Goal: Task Accomplishment & Management: Manage account settings

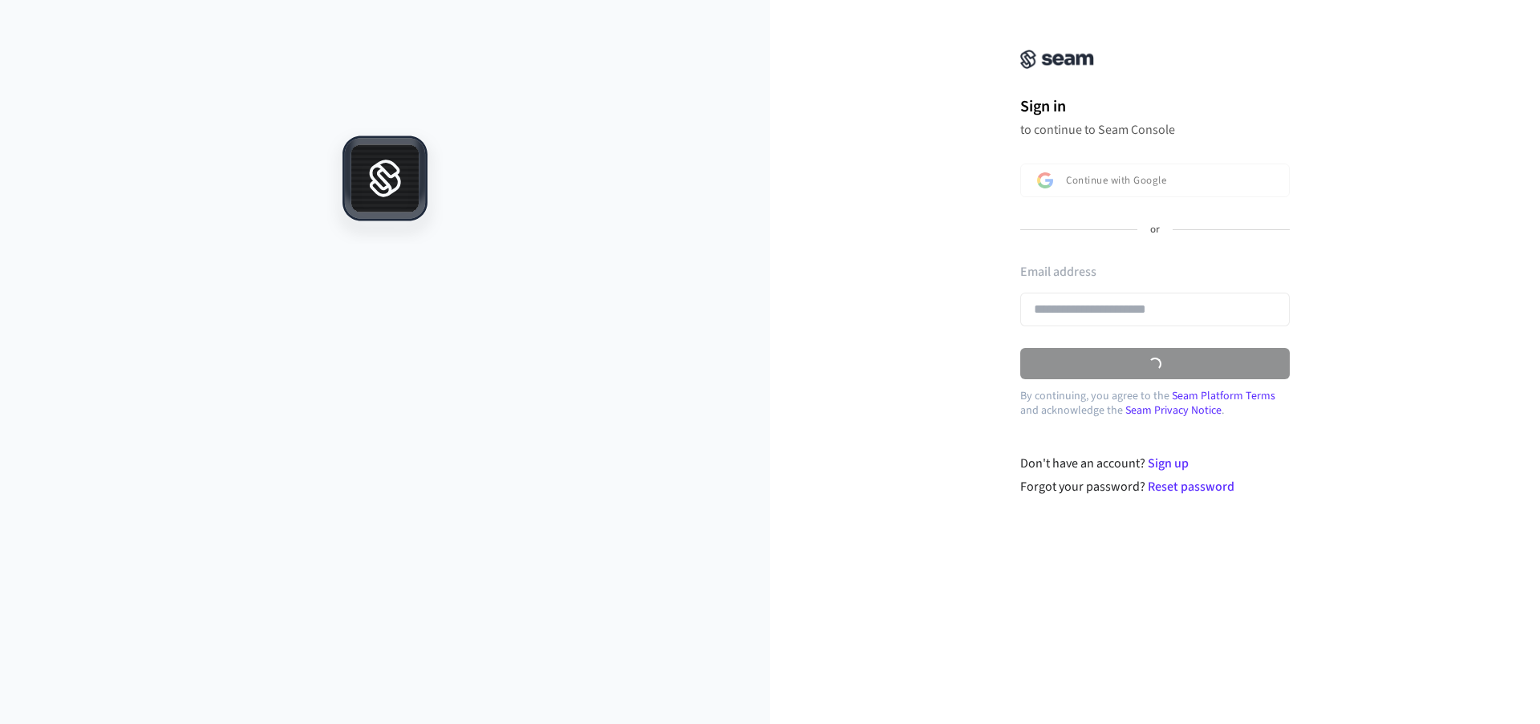
type input "**********"
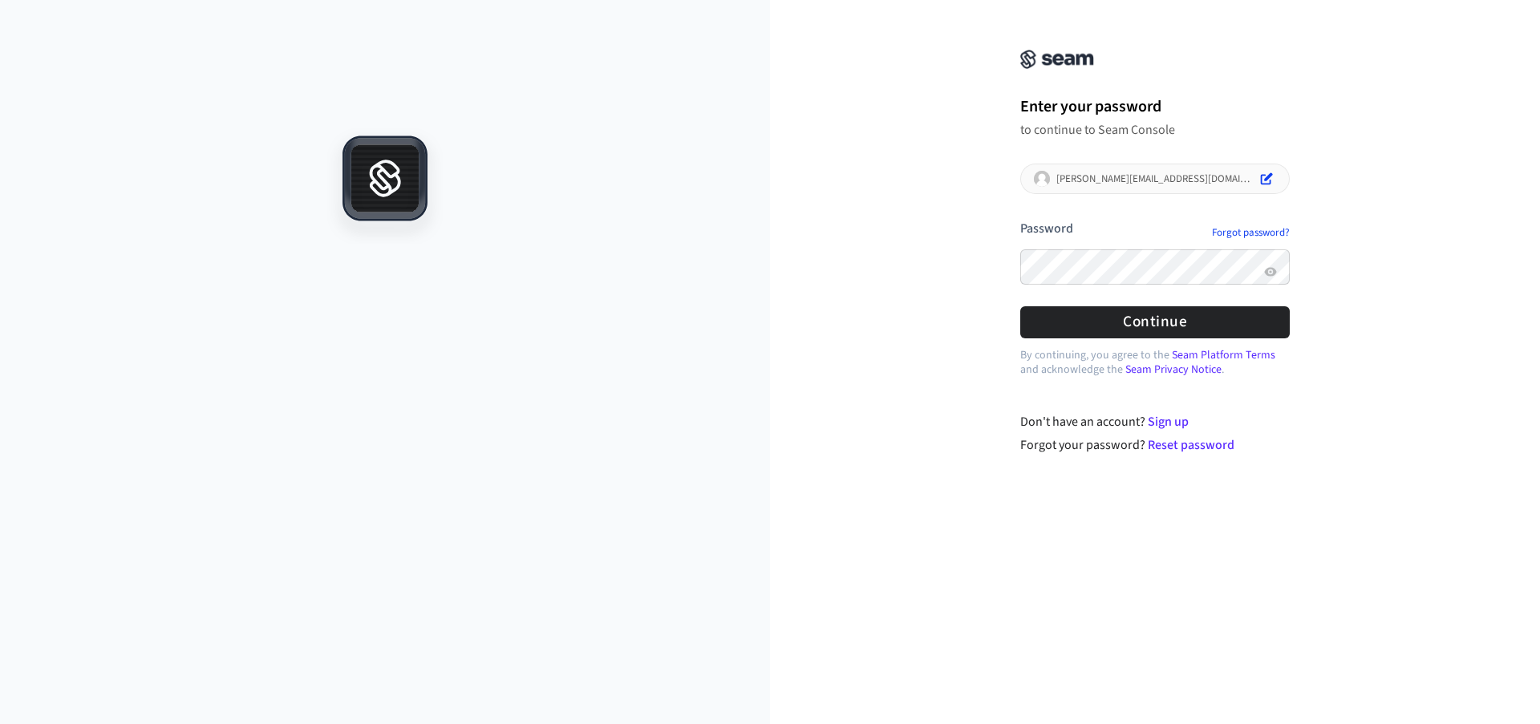
click at [1020, 293] on div at bounding box center [1020, 293] width 0 height 0
click at [1174, 318] on form "**********" at bounding box center [1154, 279] width 269 height 119
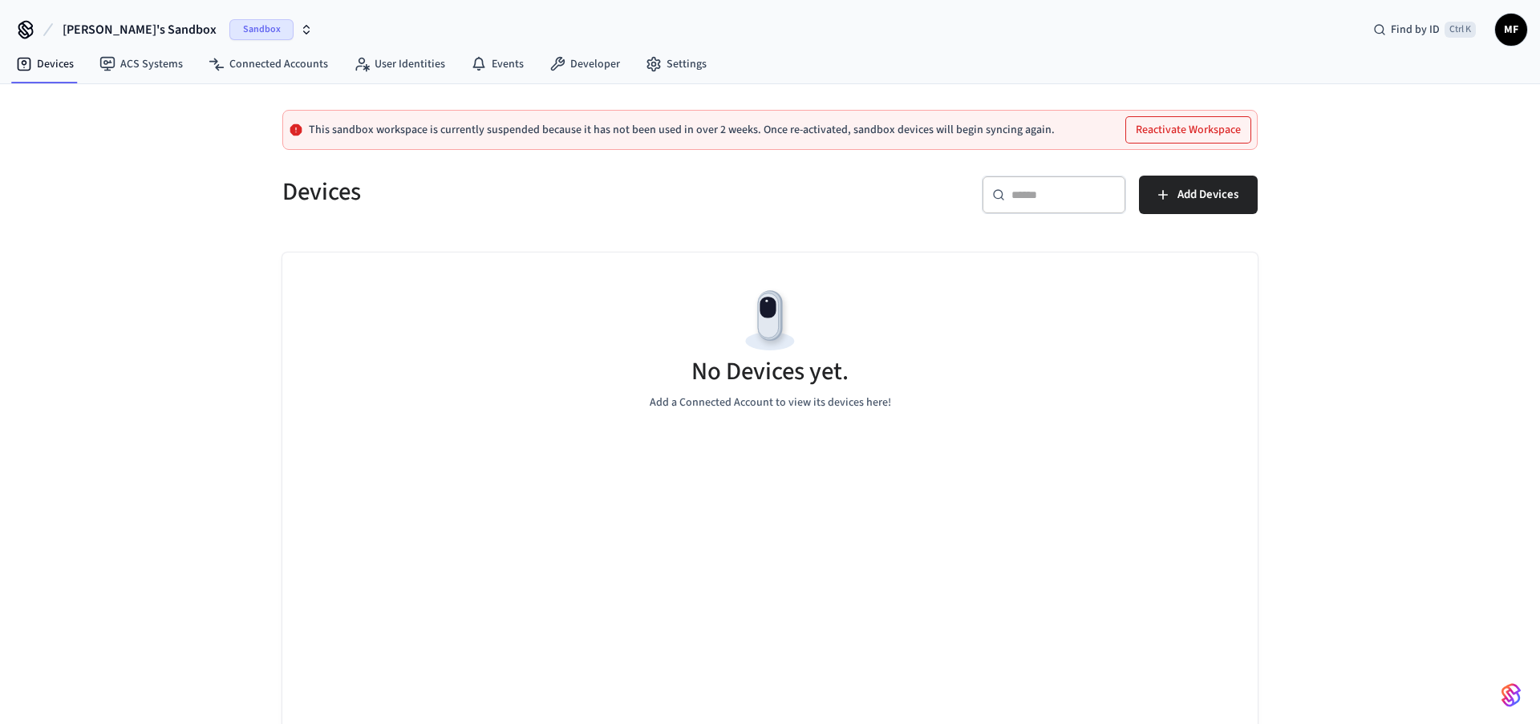
click at [134, 22] on span "Michelle's Sandbox" at bounding box center [140, 29] width 154 height 19
click at [72, 133] on div "Prod Production" at bounding box center [149, 133] width 220 height 21
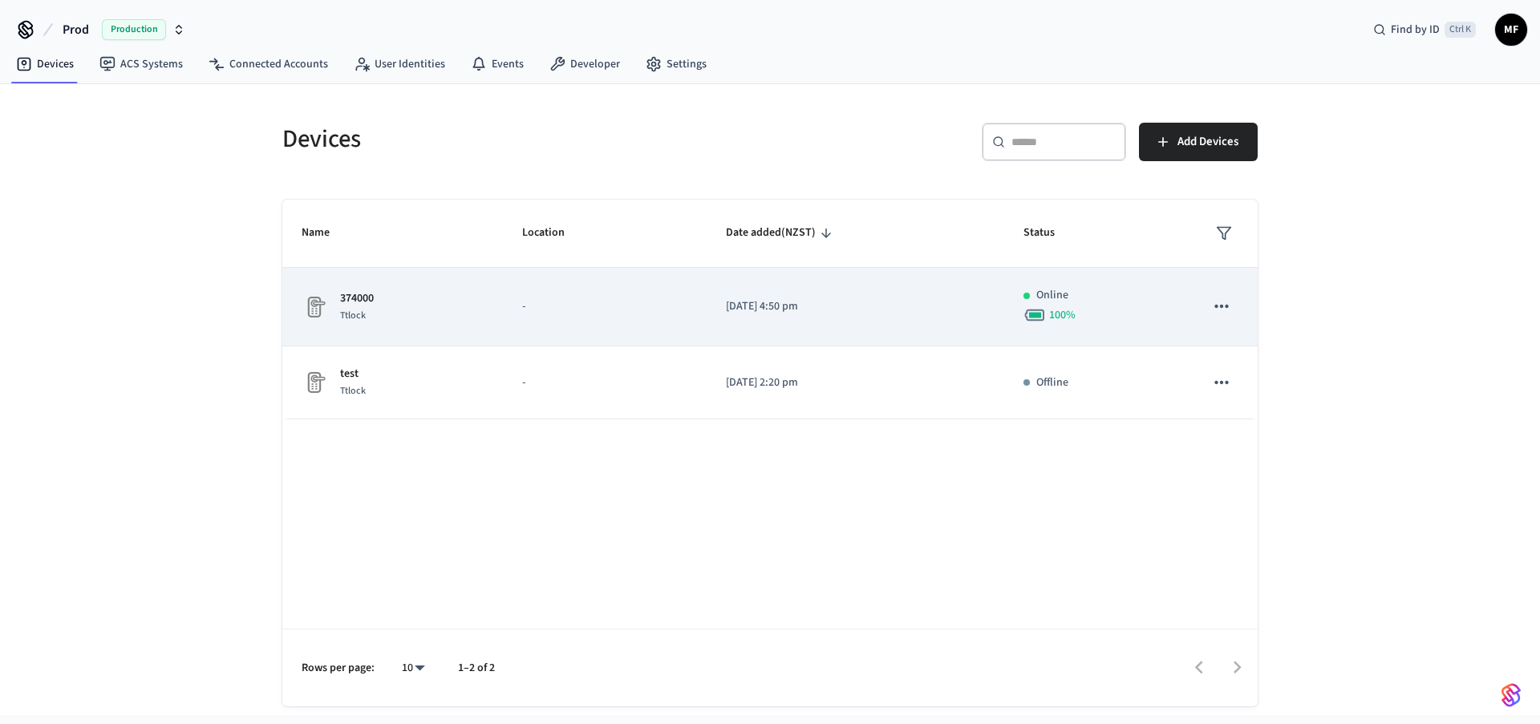
click at [1219, 309] on icon "sticky table" at bounding box center [1221, 306] width 21 height 21
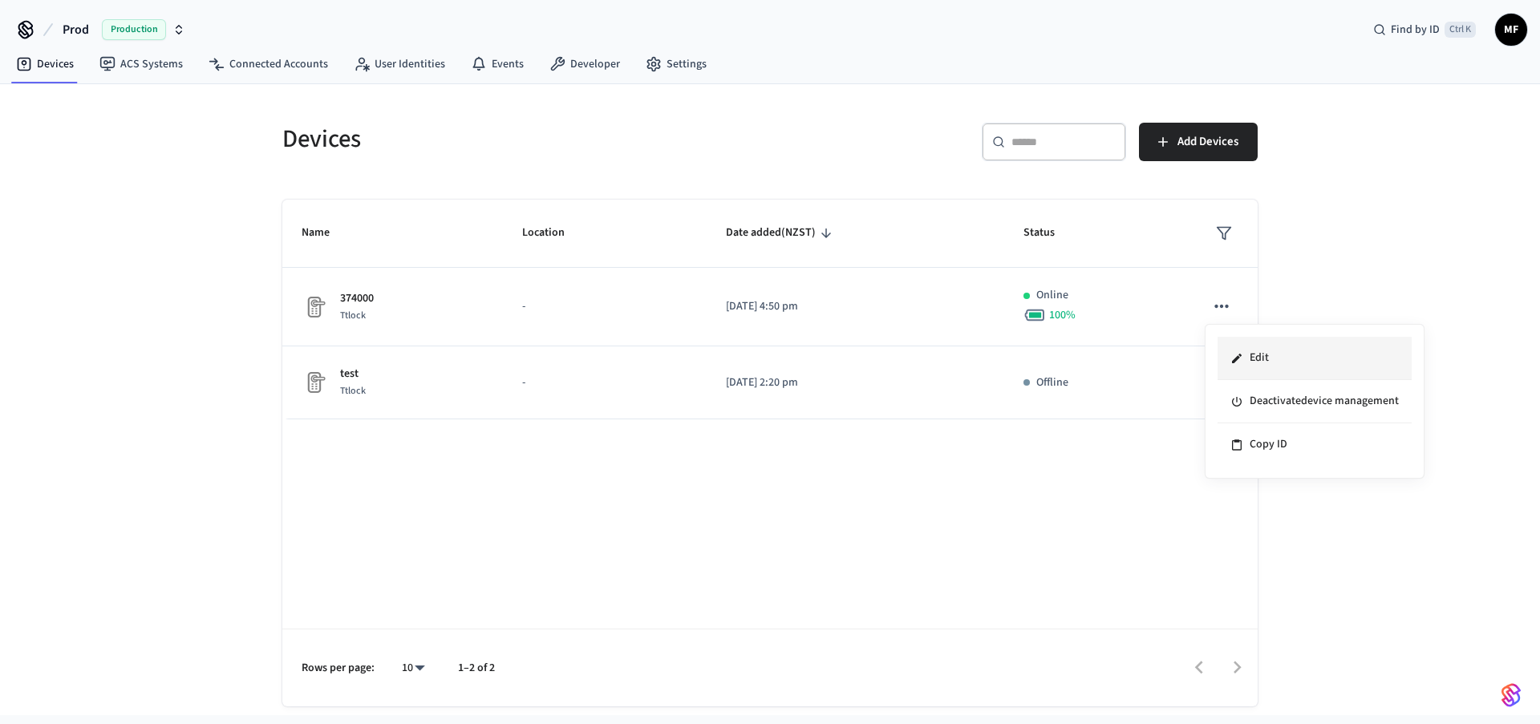
click at [1256, 358] on li "Edit" at bounding box center [1314, 358] width 194 height 43
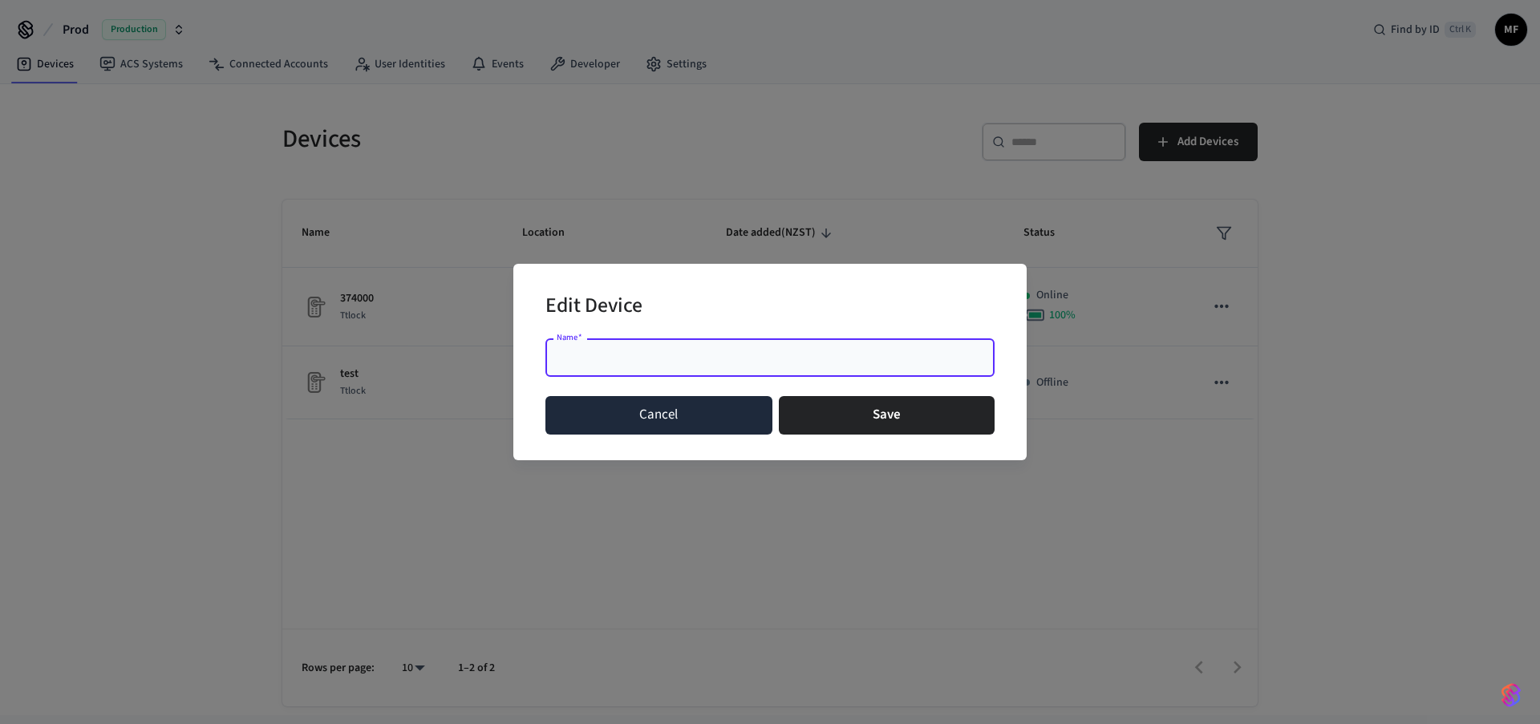
click at [609, 399] on button "Cancel" at bounding box center [658, 415] width 227 height 38
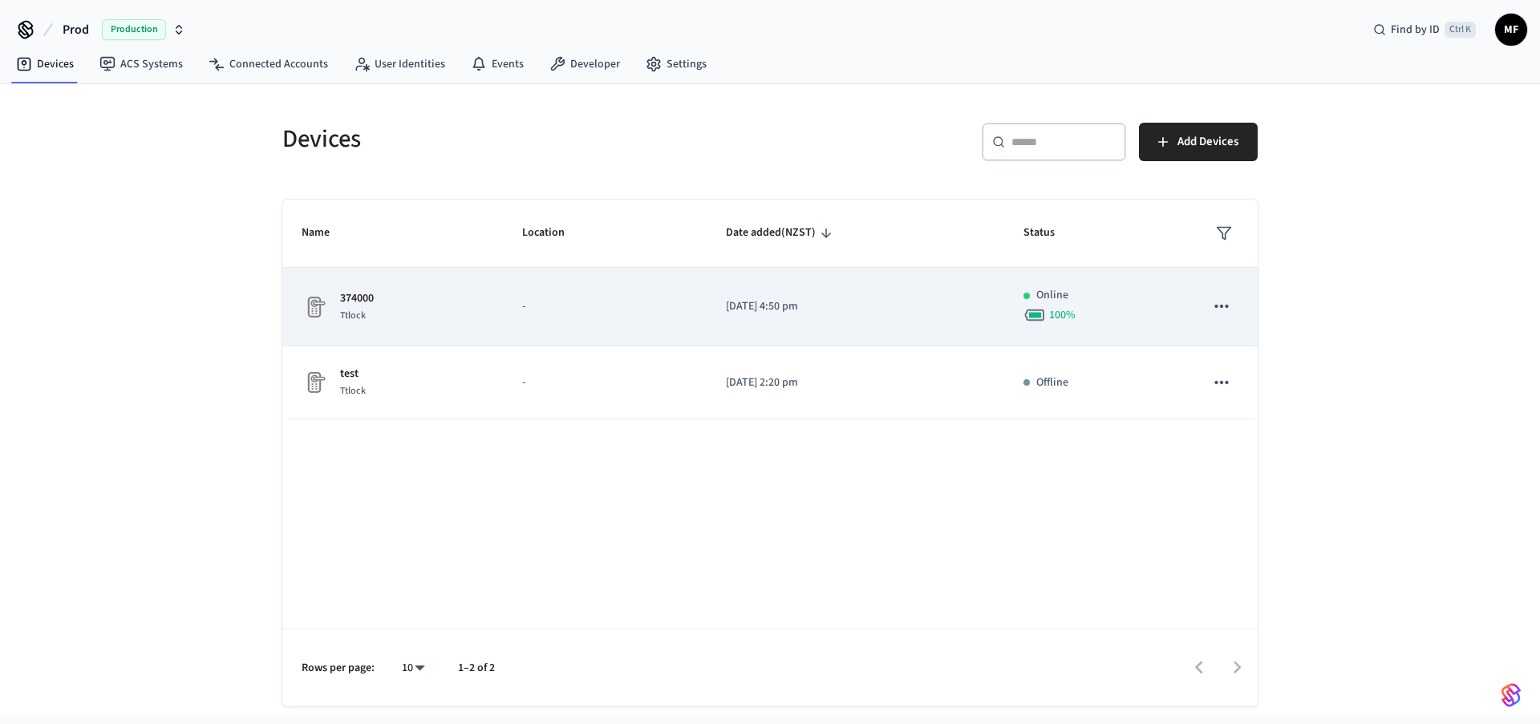
click at [346, 304] on p "374000" at bounding box center [357, 298] width 34 height 17
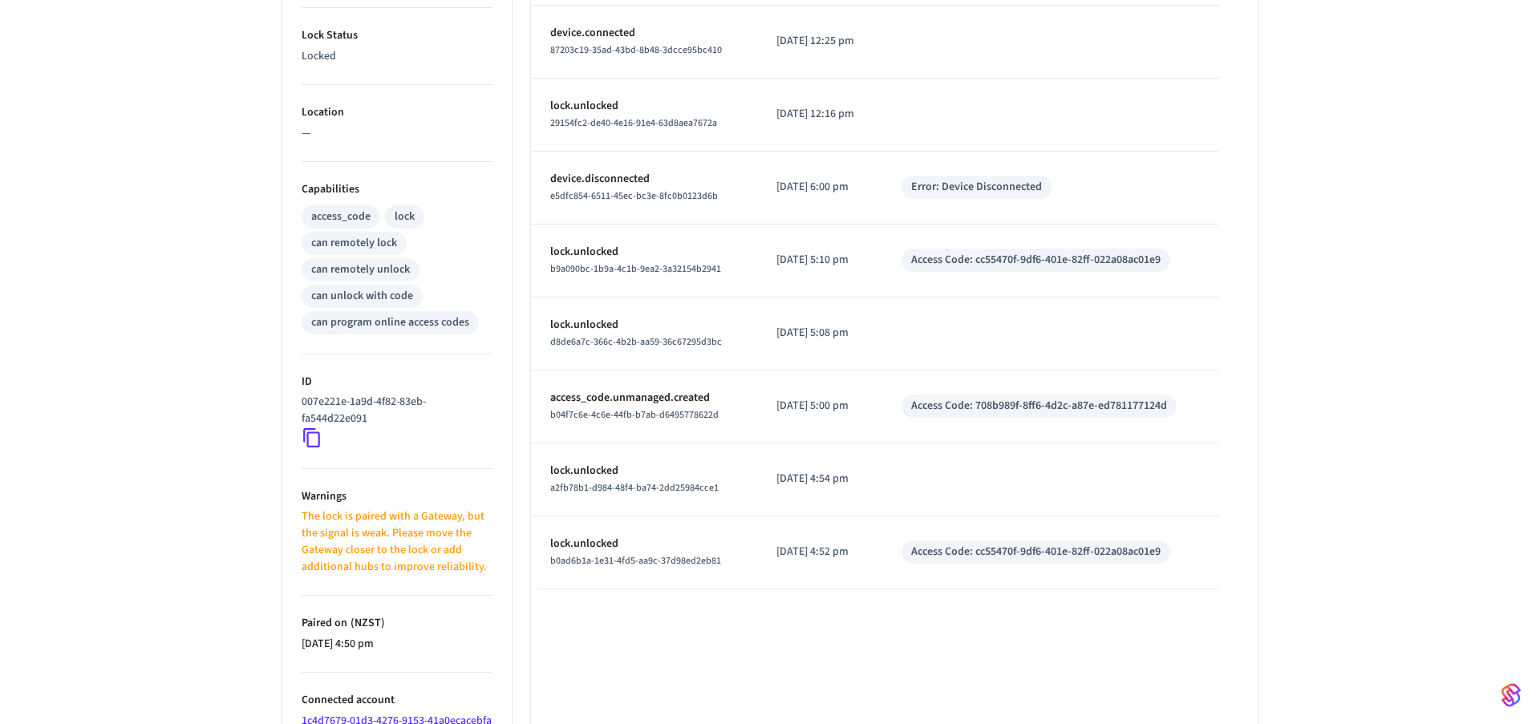
scroll to position [593, 0]
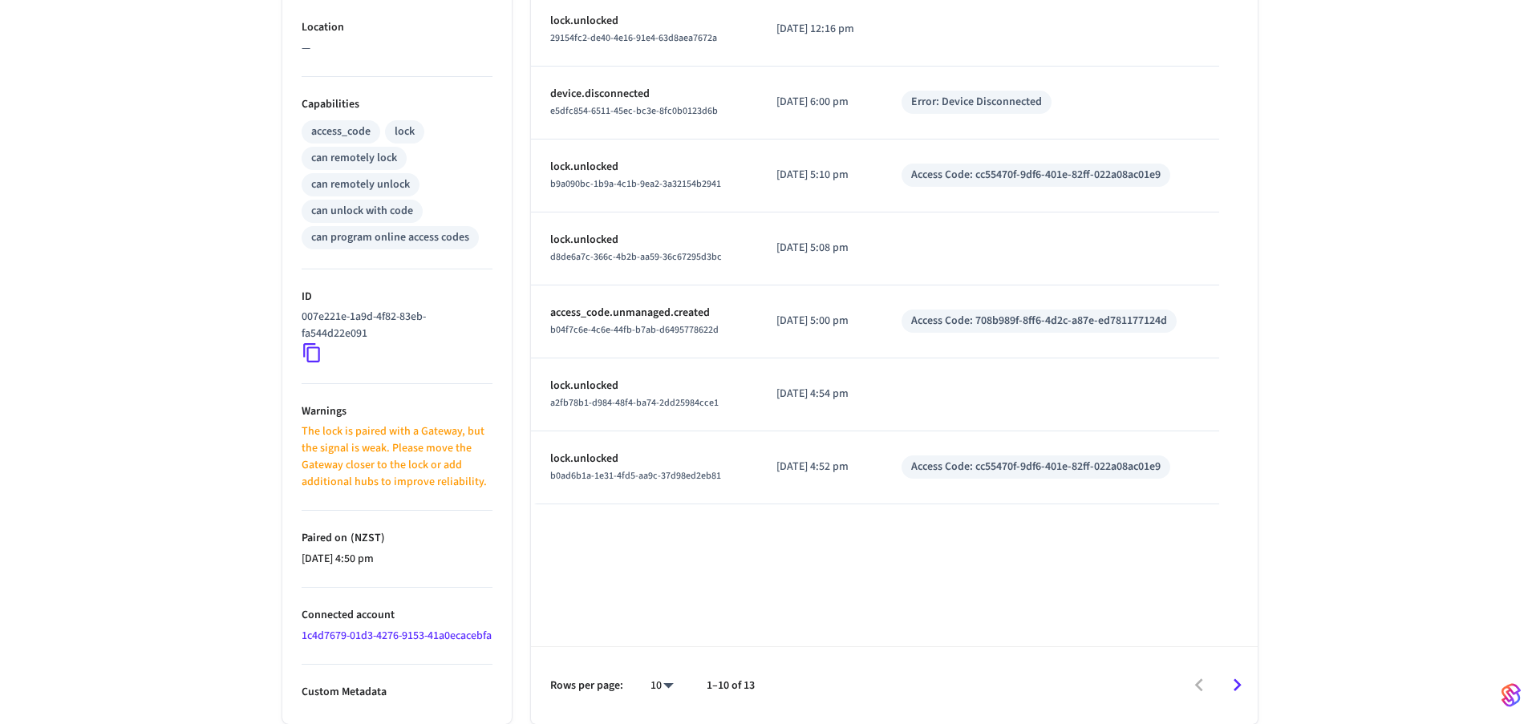
click at [310, 344] on icon at bounding box center [311, 353] width 17 height 19
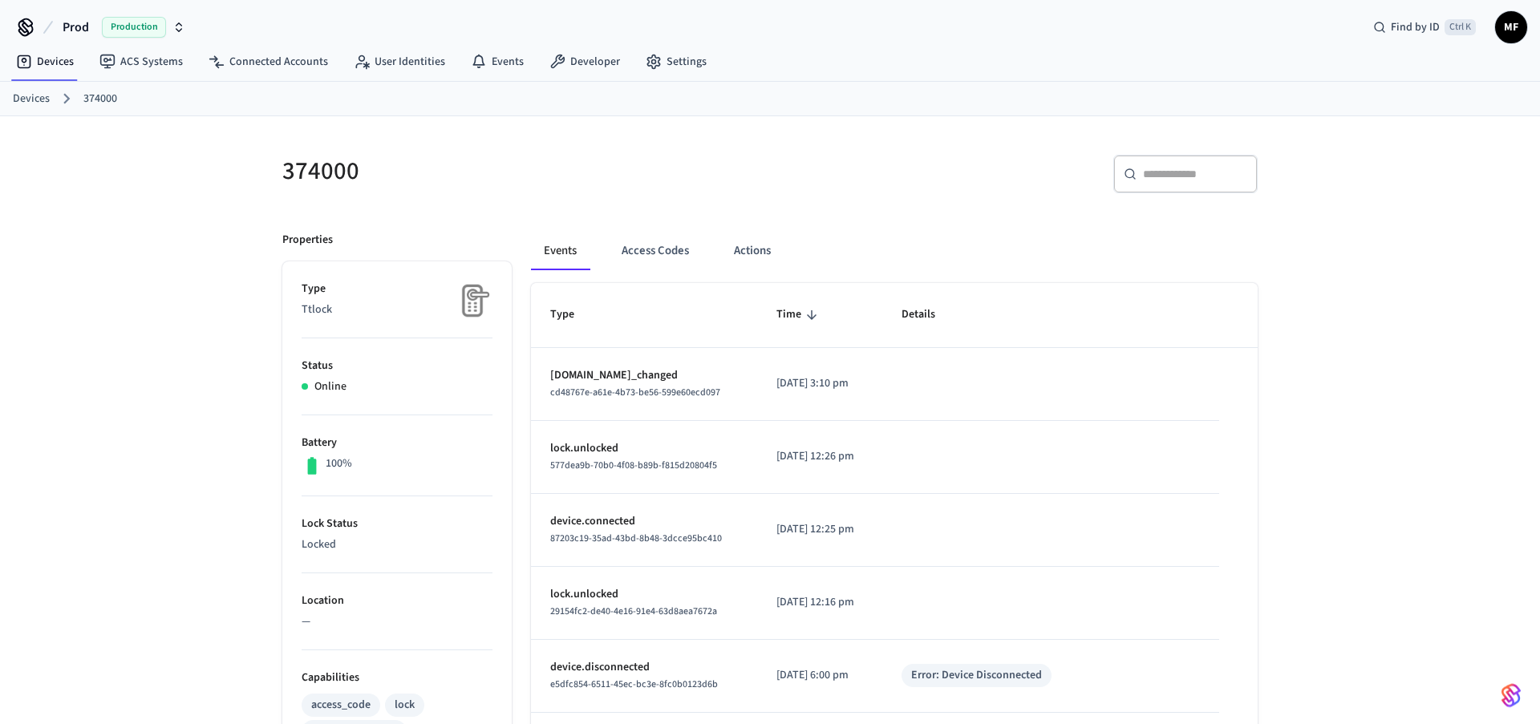
scroll to position [0, 0]
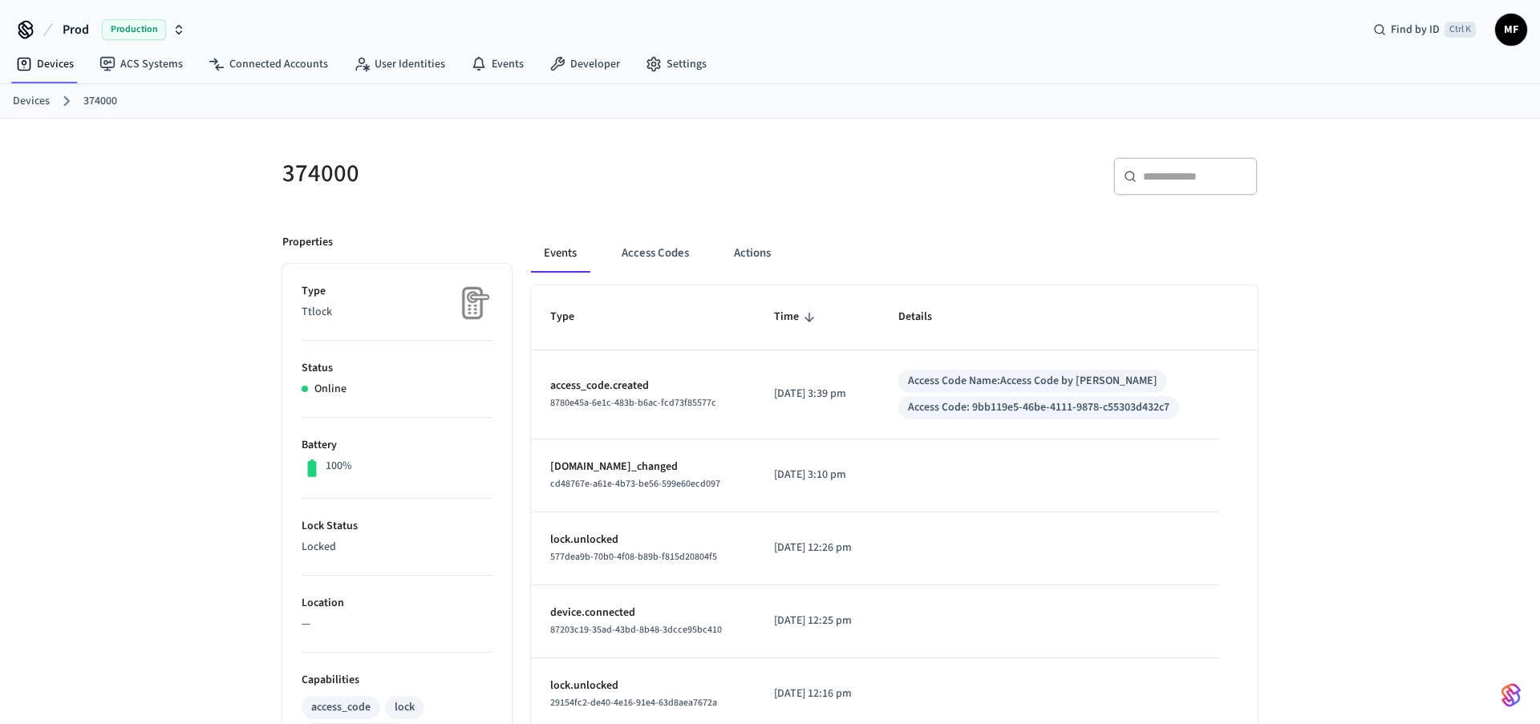
click at [647, 387] on p "access_code.created" at bounding box center [642, 386] width 185 height 17
drag, startPoint x: 989, startPoint y: 408, endPoint x: 1197, endPoint y: 388, distance: 209.4
click at [1197, 388] on div "Access Code Name: Access Code by Zapier Access Code: 9bb119e5-46be-4111-9878-c5…" at bounding box center [1049, 395] width 302 height 50
click at [636, 406] on span "8780e45a-6e1c-483b-b6ac-fcd73f85577c" at bounding box center [633, 403] width 166 height 14
click at [643, 249] on button "Access Codes" at bounding box center [655, 253] width 93 height 38
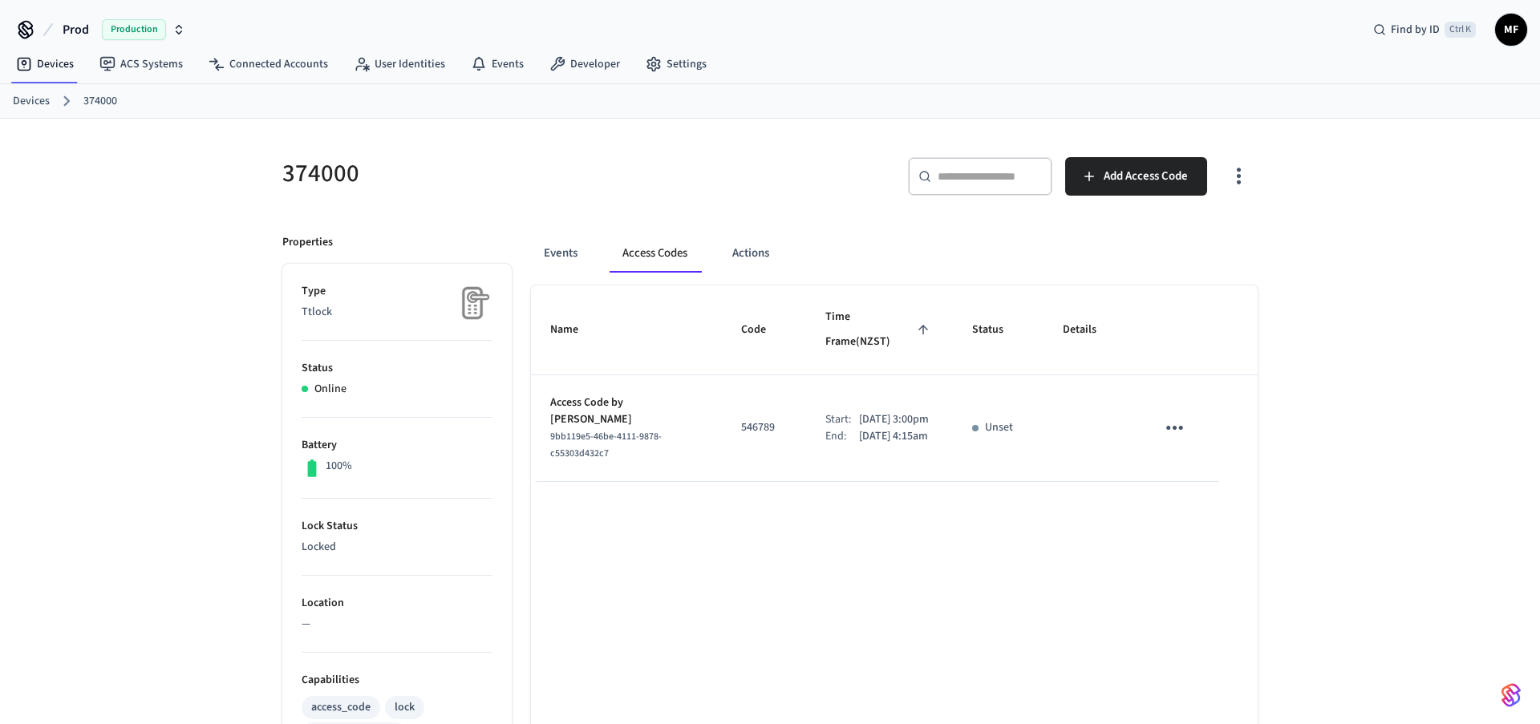
click at [1179, 415] on icon "sticky table" at bounding box center [1174, 427] width 25 height 25
click at [1179, 400] on div at bounding box center [770, 362] width 1540 height 724
click at [1000, 419] on p "Unset" at bounding box center [999, 427] width 28 height 17
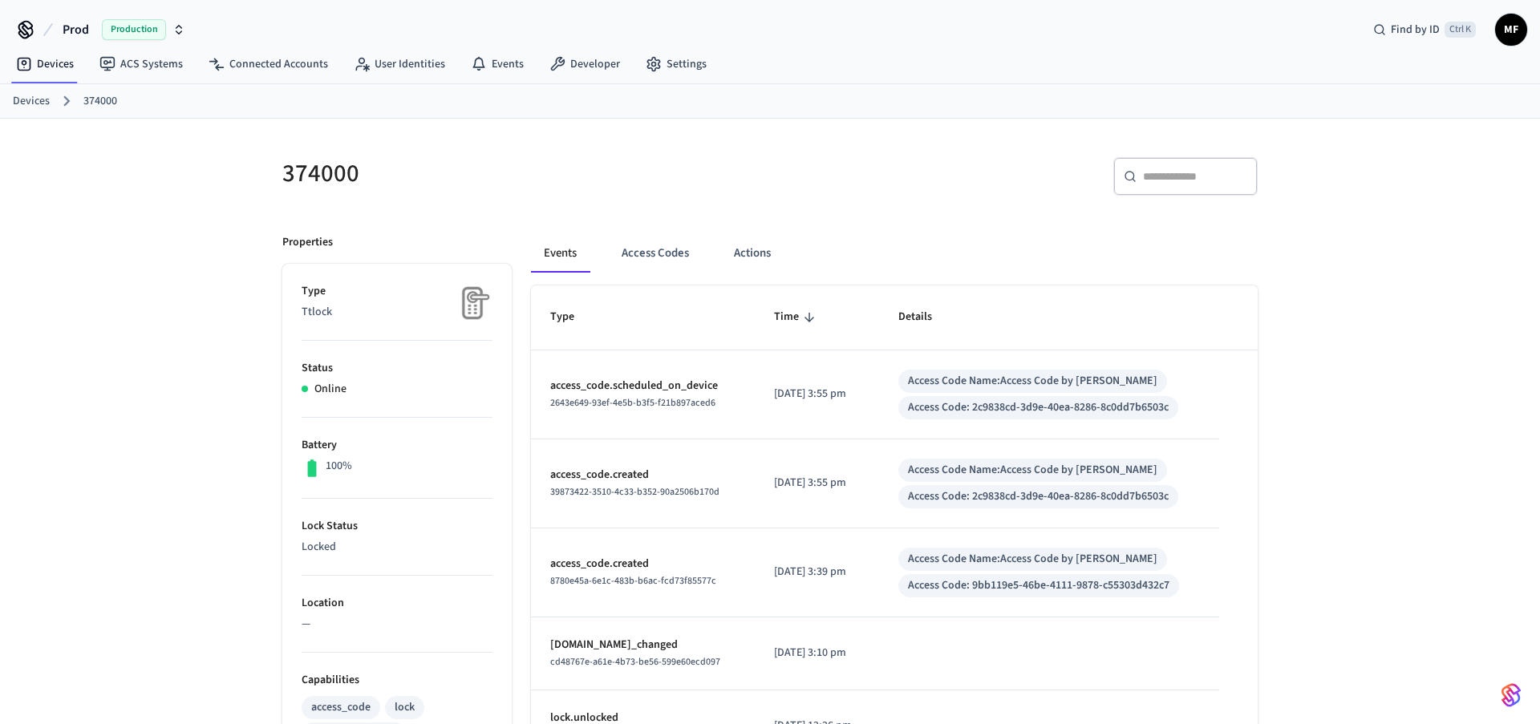
click at [620, 388] on p "access_code.scheduled_on_device" at bounding box center [642, 386] width 185 height 17
click at [643, 250] on button "Access Codes" at bounding box center [655, 253] width 93 height 38
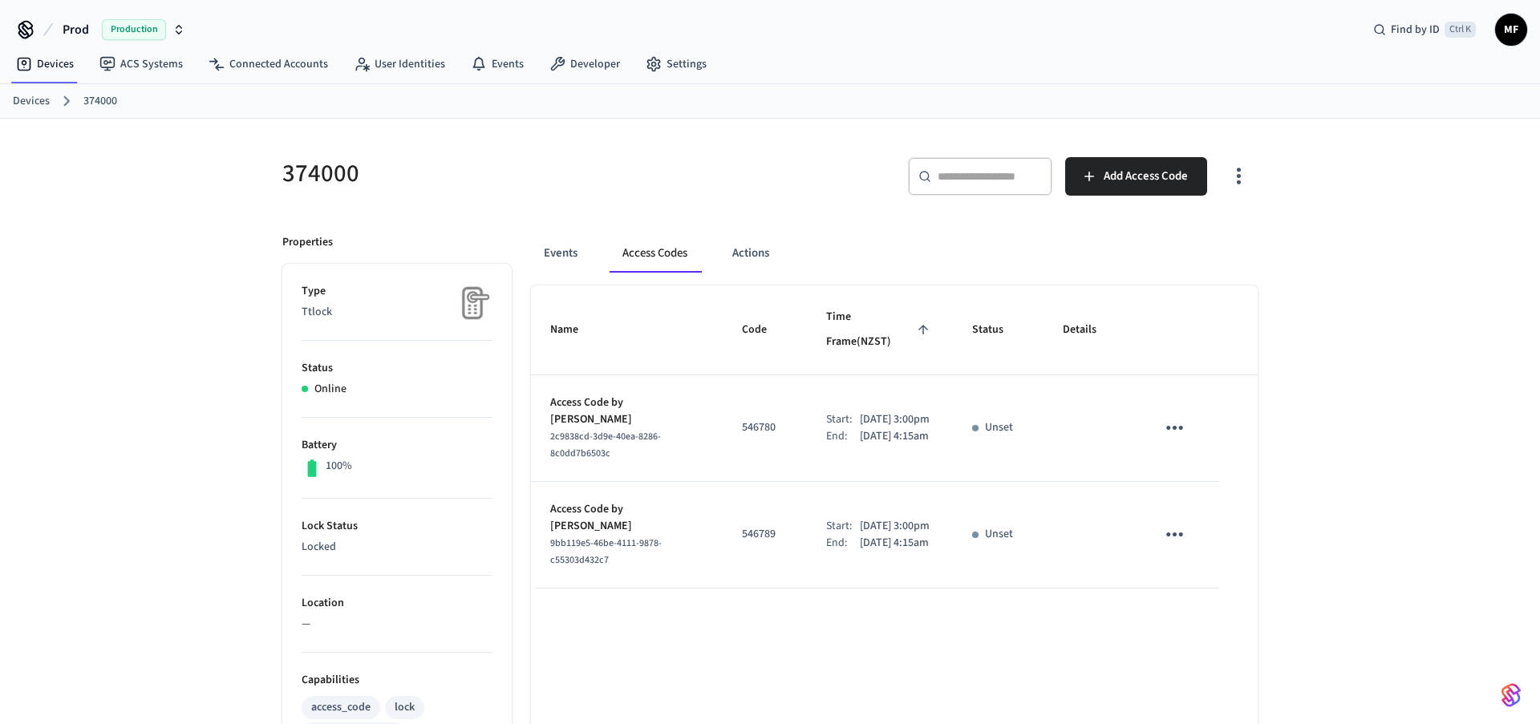
click at [1183, 423] on icon "sticky table" at bounding box center [1174, 427] width 25 height 25
click at [763, 249] on div at bounding box center [770, 362] width 1540 height 724
click at [288, 57] on link "Connected Accounts" at bounding box center [268, 64] width 145 height 29
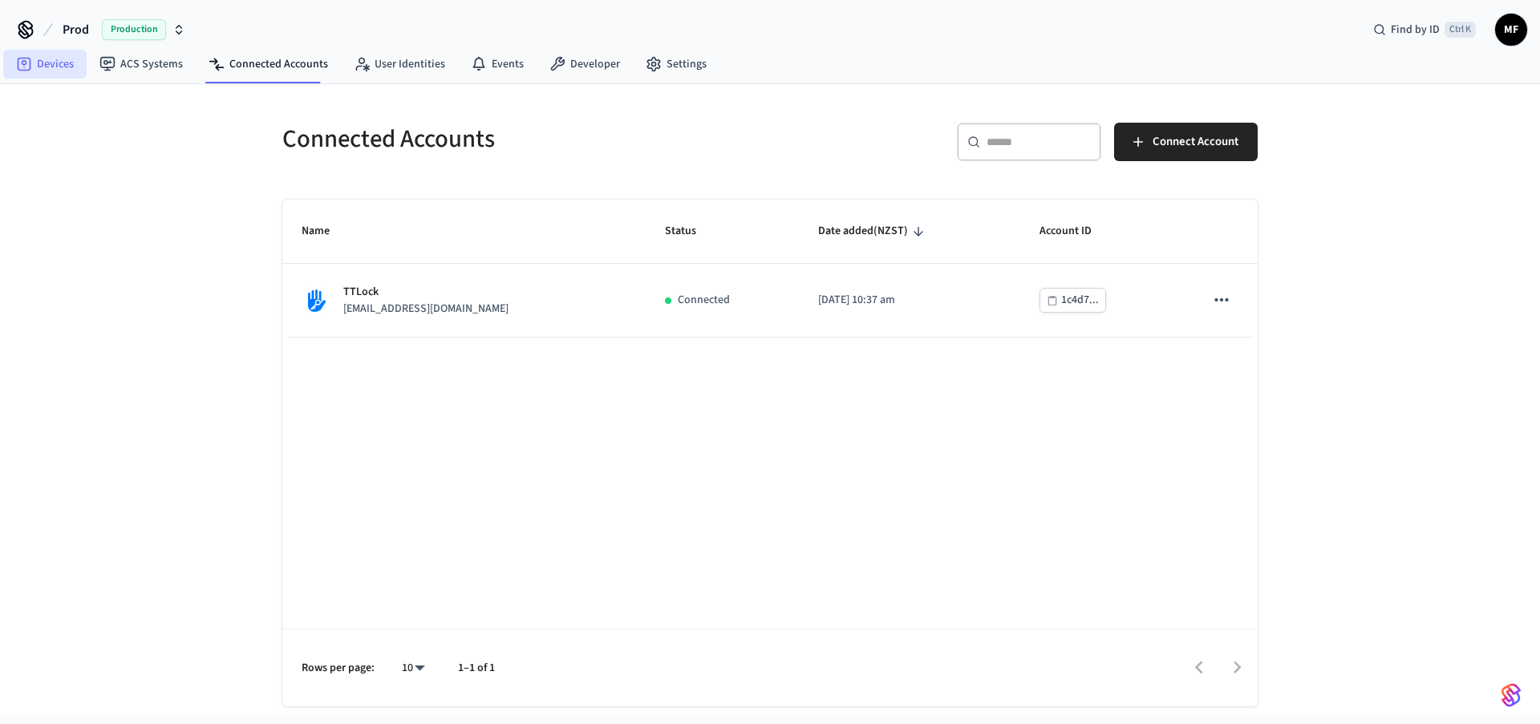
click at [51, 57] on link "Devices" at bounding box center [44, 64] width 83 height 29
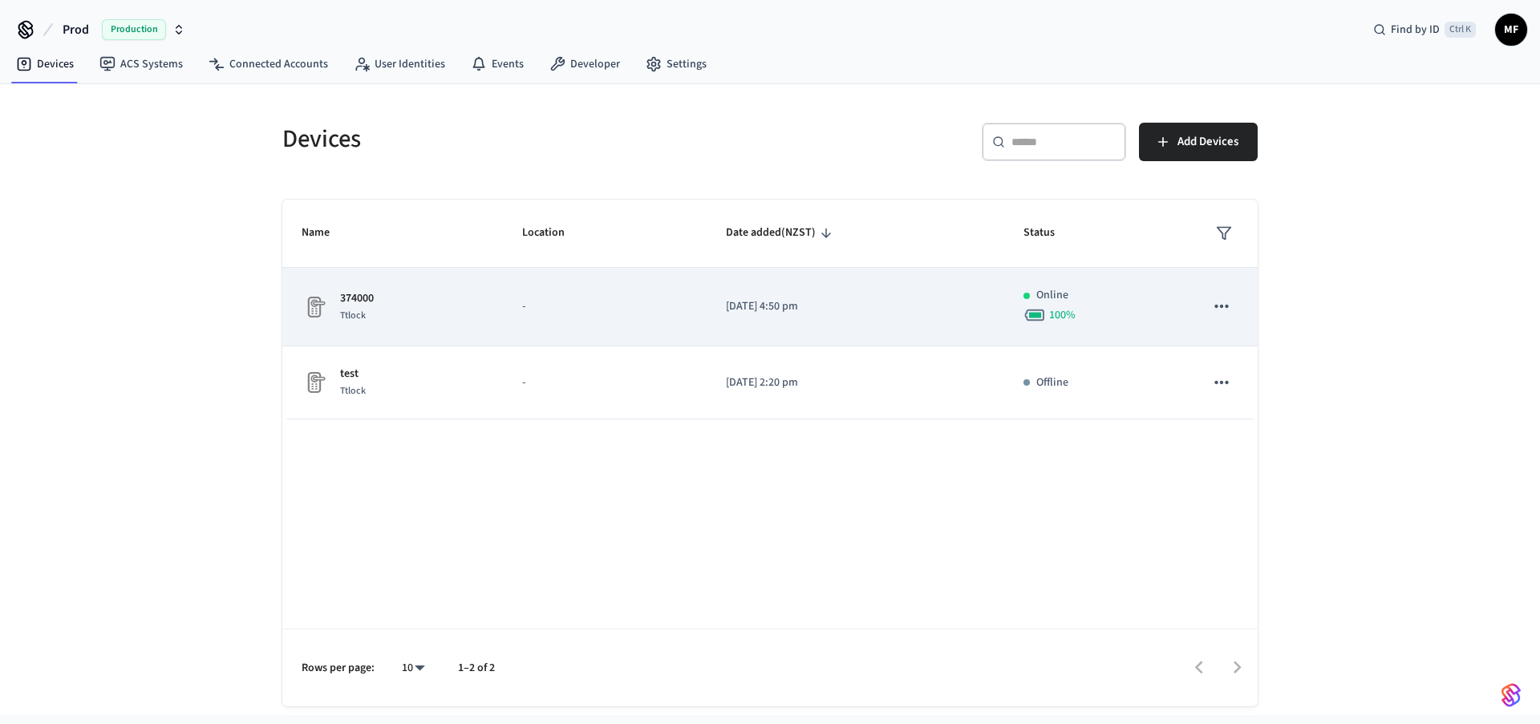
click at [359, 314] on span "Ttlock" at bounding box center [353, 316] width 26 height 14
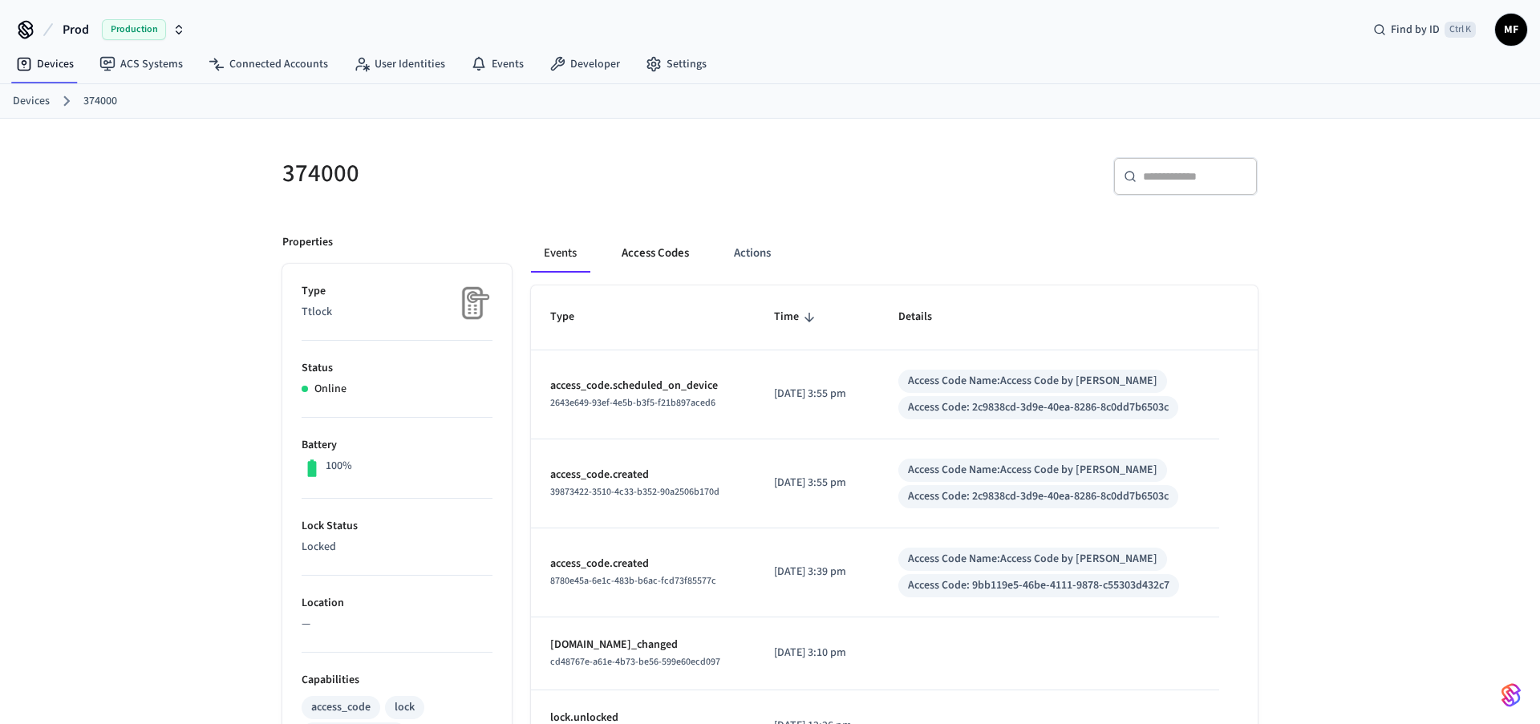
click at [659, 254] on button "Access Codes" at bounding box center [655, 253] width 93 height 38
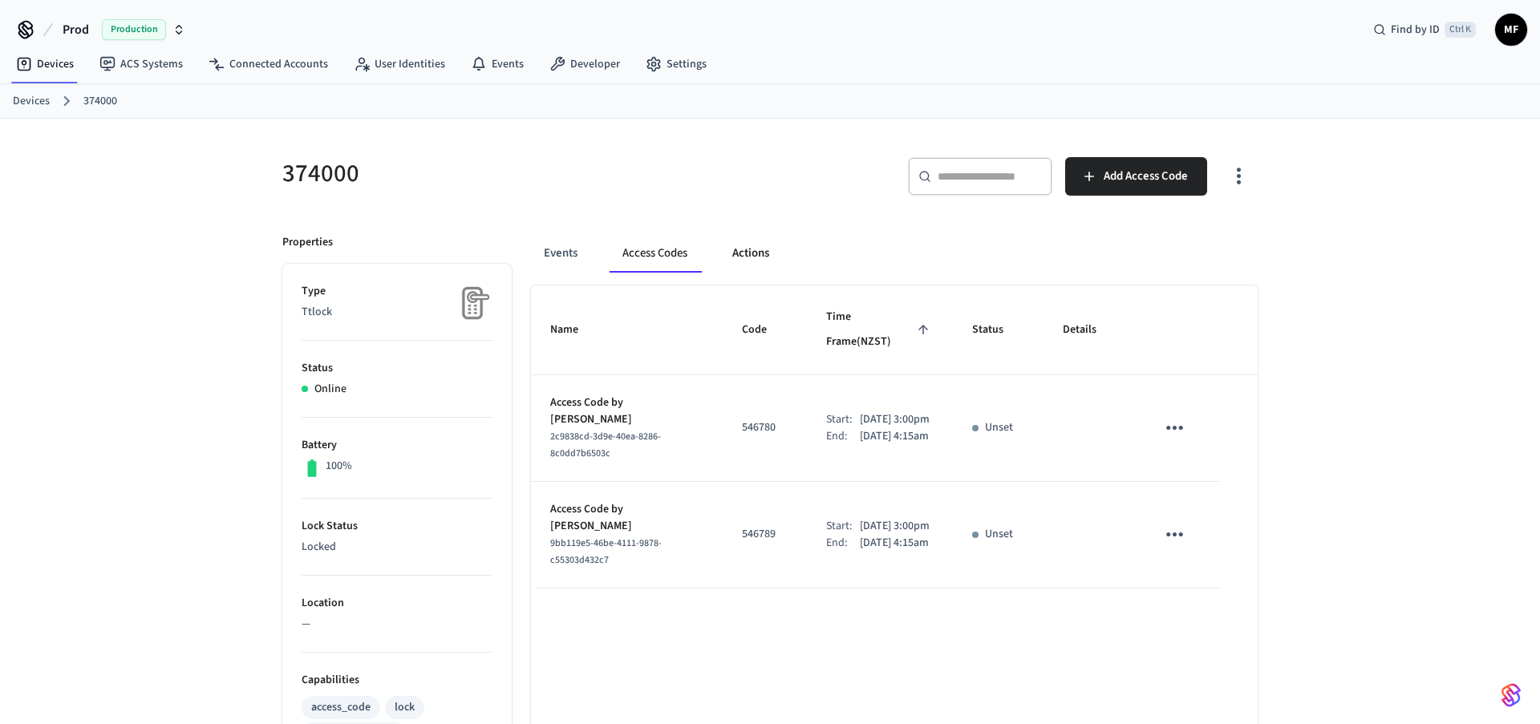
click at [762, 254] on button "Actions" at bounding box center [750, 253] width 63 height 38
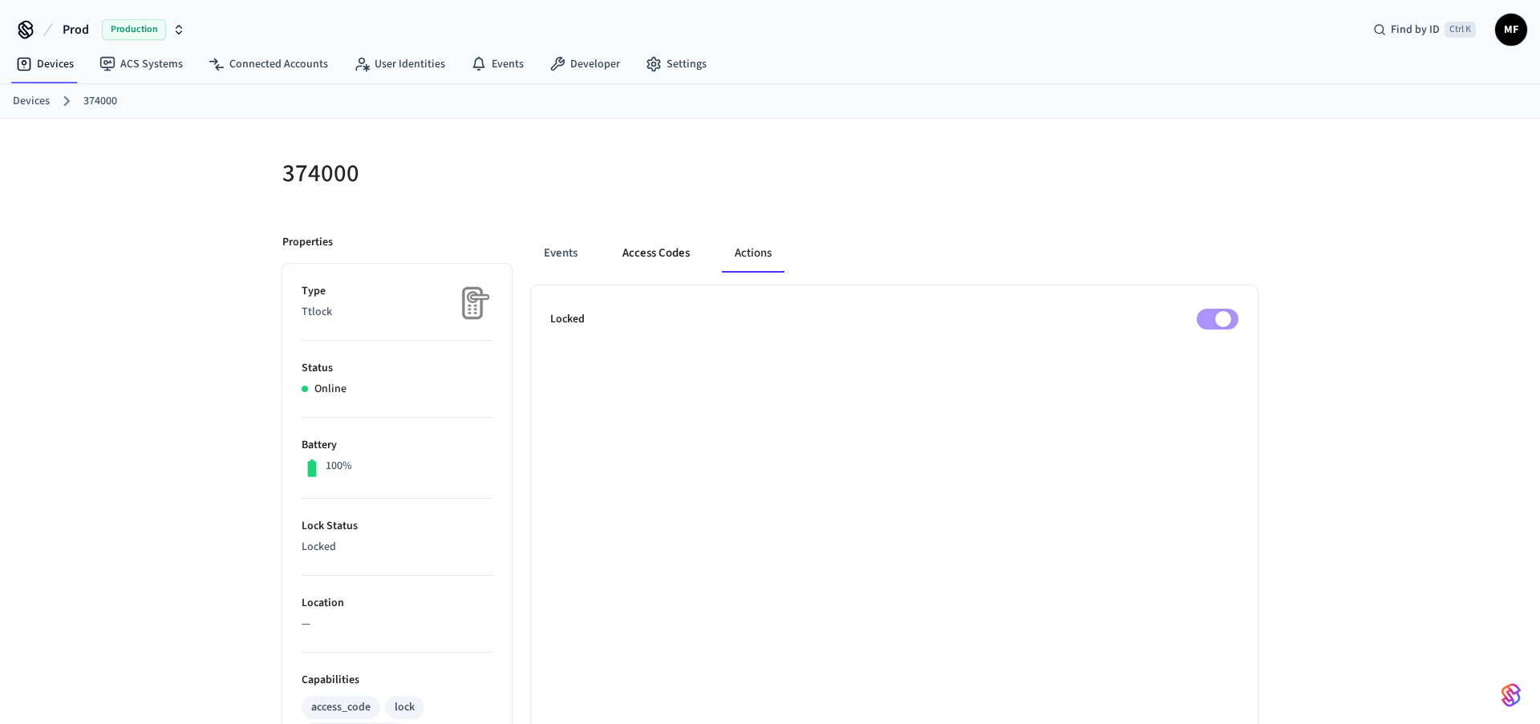
click at [654, 251] on button "Access Codes" at bounding box center [655, 253] width 93 height 38
